Goal: Use online tool/utility: Utilize a website feature to perform a specific function

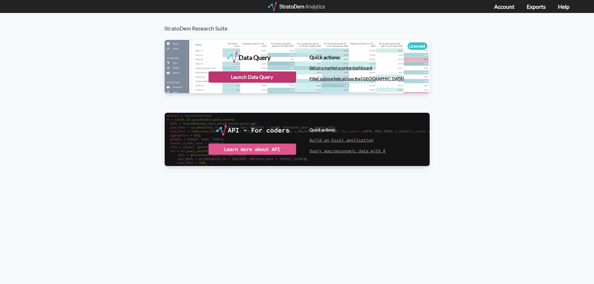
click at [238, 79] on div "Launch Data Query" at bounding box center [252, 76] width 88 height 11
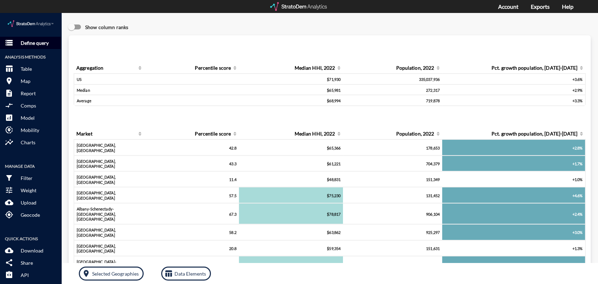
click p "Define query"
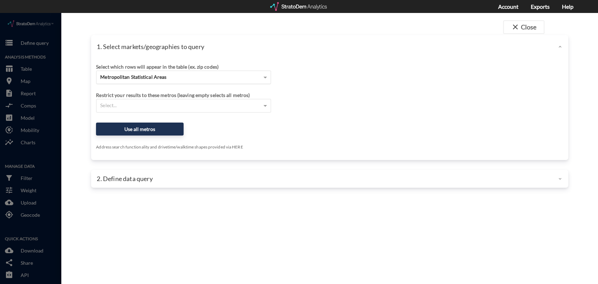
click div "Metropolitan Statistical Areas"
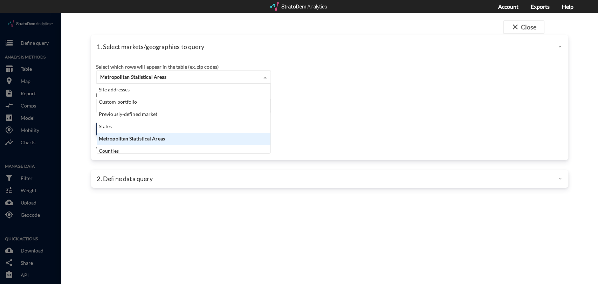
scroll to position [63, 169]
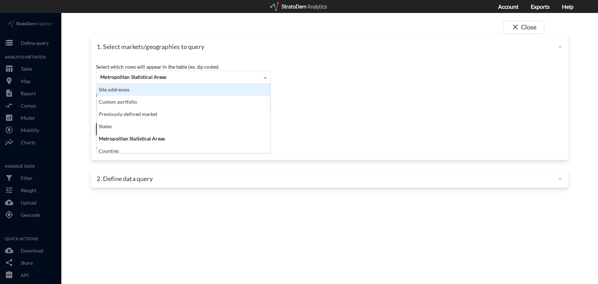
click div "Site addresses"
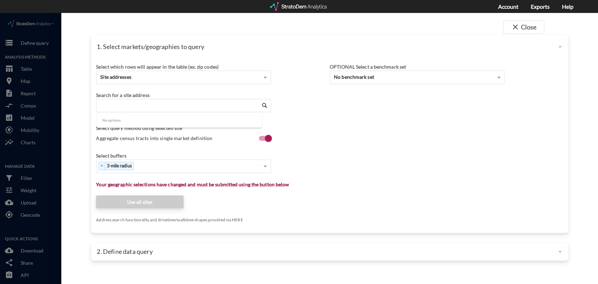
click input "Enter an address"
paste input "[STREET_ADDRESS][PERSON_NAME]"
click li "[PERSON_NAME][GEOGRAPHIC_DATA], [US_STATE]"
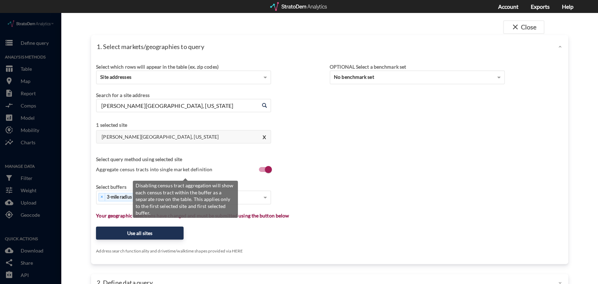
type input "[PERSON_NAME][GEOGRAPHIC_DATA], [US_STATE]"
click span "Aggregate census tracts into single market definition"
click input "Aggregate census tracts into single market definition"
click span "Aggregate census tracts into single market definition"
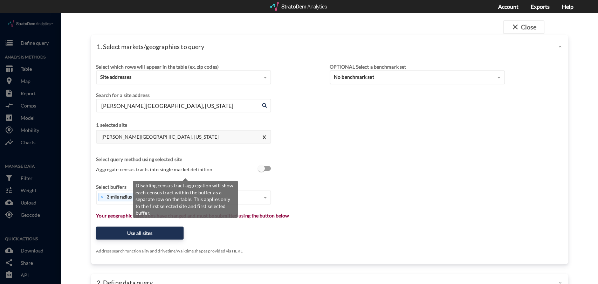
click input "Aggregate census tracts into single market definition"
checkbox input "true"
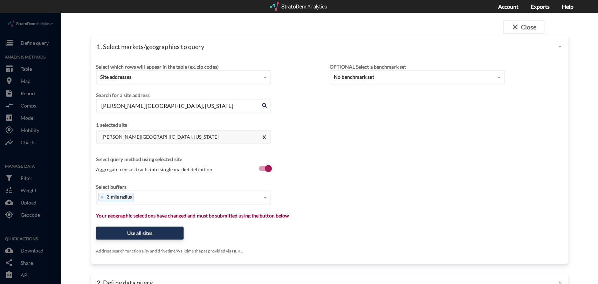
click div "× 3-mile radius"
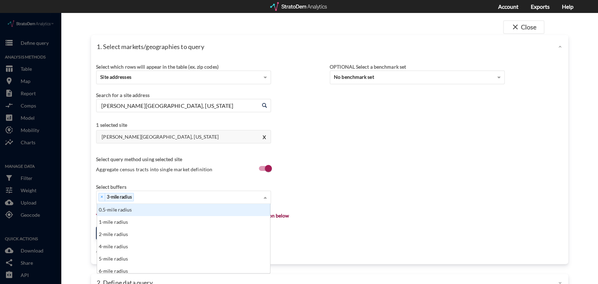
scroll to position [63, 169]
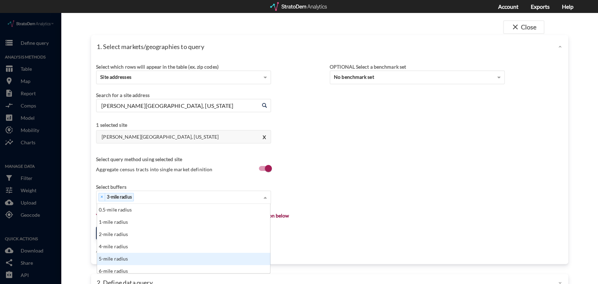
click div "5-mile radius"
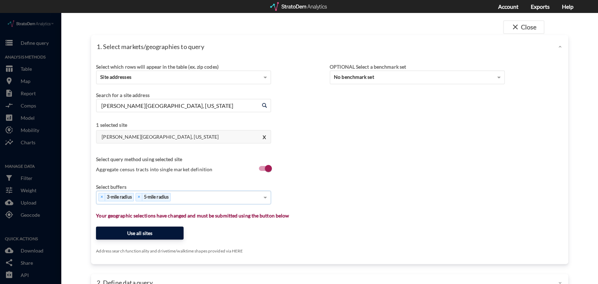
click button "Use all sites"
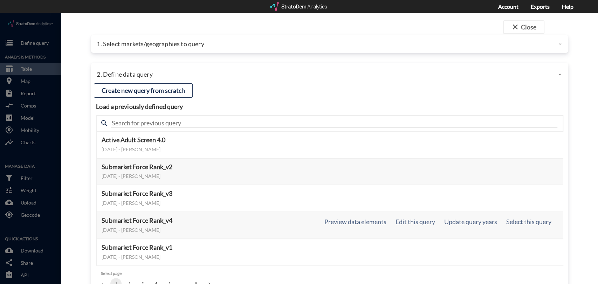
scroll to position [34, 0]
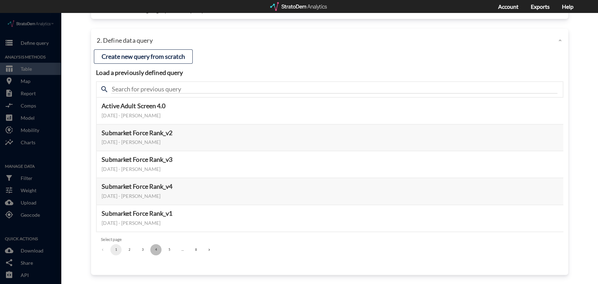
click button "4"
click button "5"
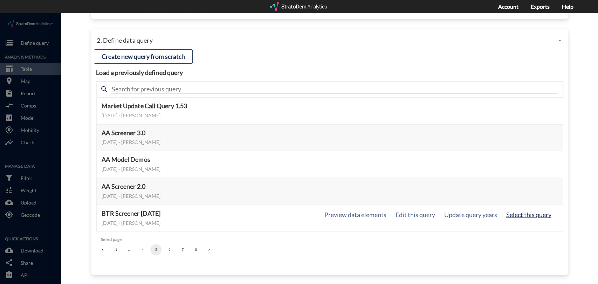
click button "Select this query"
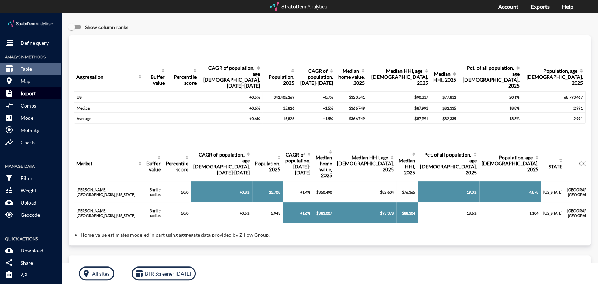
click p "Report"
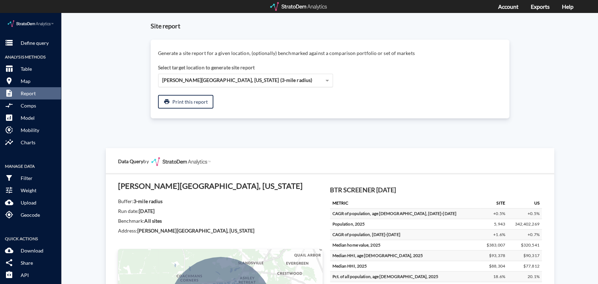
click span "[PERSON_NAME][GEOGRAPHIC_DATA], [US_STATE] (3-mile radius)"
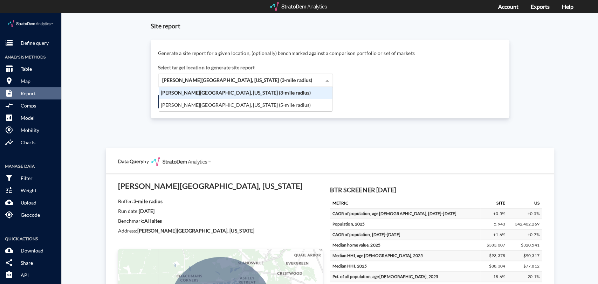
scroll to position [19, 169]
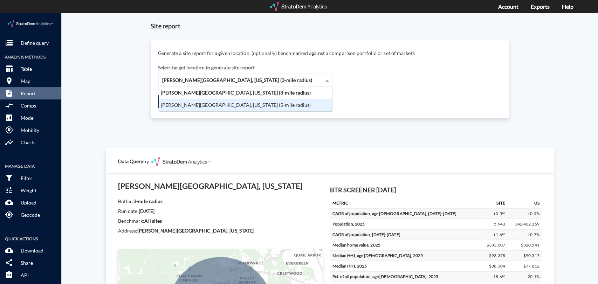
click div "[PERSON_NAME][GEOGRAPHIC_DATA], [US_STATE] (5-mile radius)"
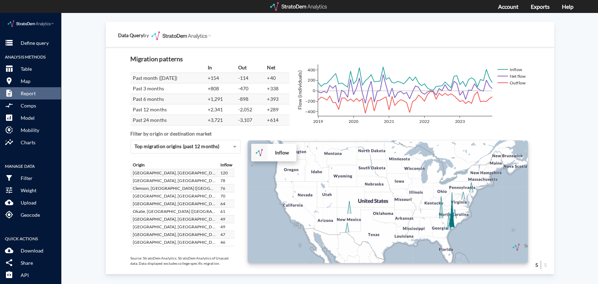
scroll to position [6, 4]
